Goal: Task Accomplishment & Management: Complete application form

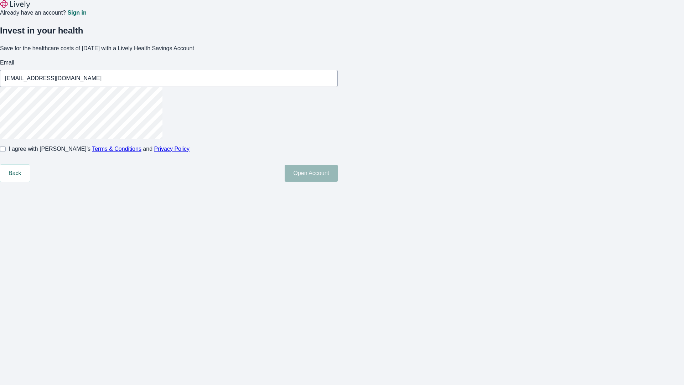
click at [6, 152] on input "I agree with Lively’s Terms & Conditions and Privacy Policy" at bounding box center [3, 149] width 6 height 6
checkbox input "true"
click at [338, 182] on button "Open Account" at bounding box center [310, 172] width 53 height 17
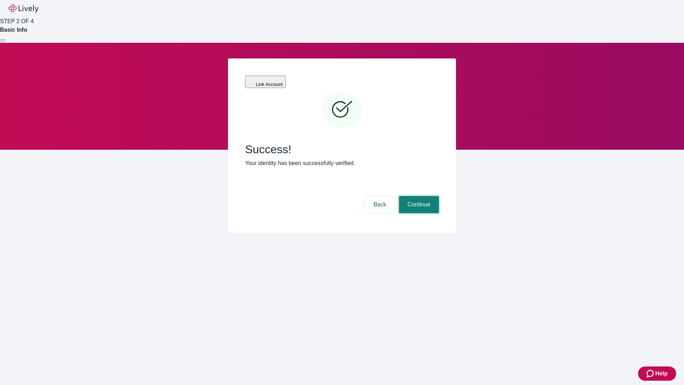
click at [418, 196] on button "Continue" at bounding box center [419, 204] width 40 height 17
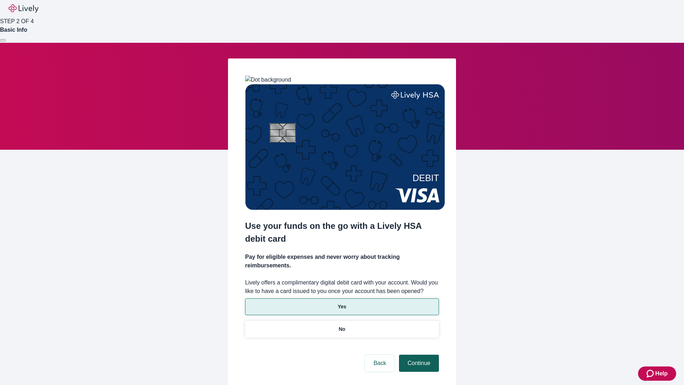
click at [341, 325] on p "No" at bounding box center [342, 328] width 7 height 7
click at [418, 354] on button "Continue" at bounding box center [419, 362] width 40 height 17
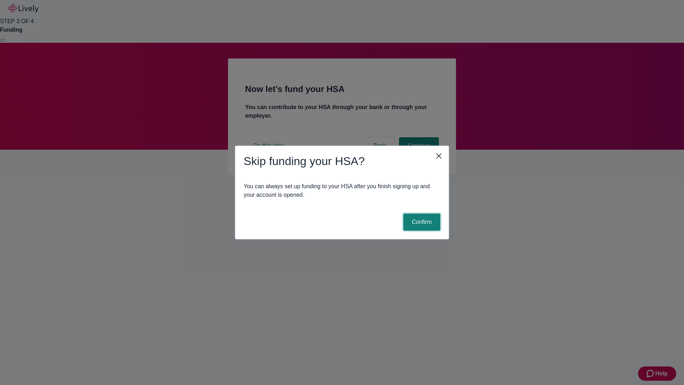
click at [421, 222] on button "Confirm" at bounding box center [421, 221] width 37 height 17
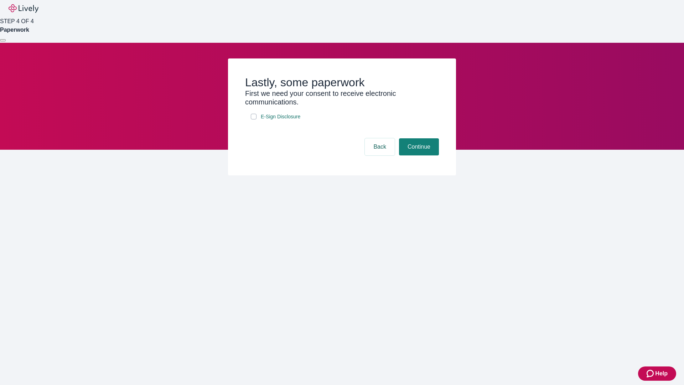
click at [254, 119] on input "E-Sign Disclosure" at bounding box center [254, 117] width 6 height 6
checkbox input "true"
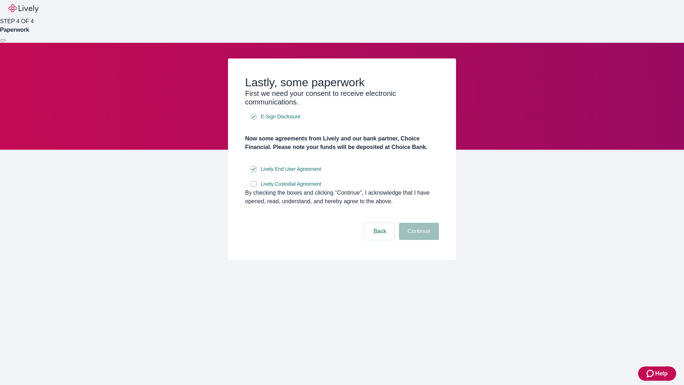
click at [254, 187] on input "Lively Custodial Agreement" at bounding box center [254, 184] width 6 height 6
checkbox input "true"
click at [418, 240] on button "Continue" at bounding box center [419, 231] width 40 height 17
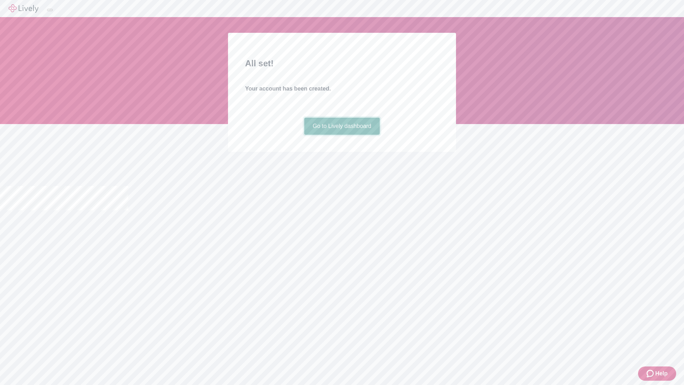
click at [341, 135] on link "Go to Lively dashboard" at bounding box center [342, 125] width 76 height 17
